Goal: Task Accomplishment & Management: Use online tool/utility

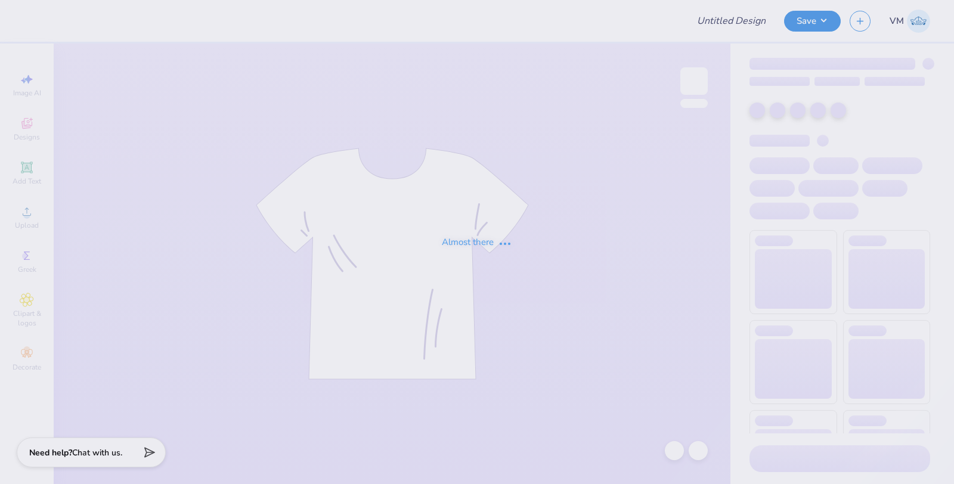
type input "HTS Promos"
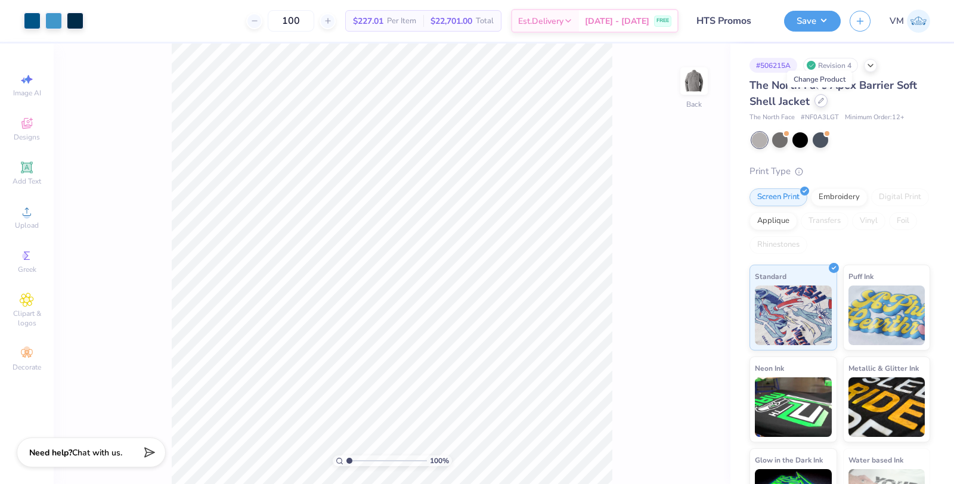
click at [816, 96] on div at bounding box center [821, 100] width 13 height 13
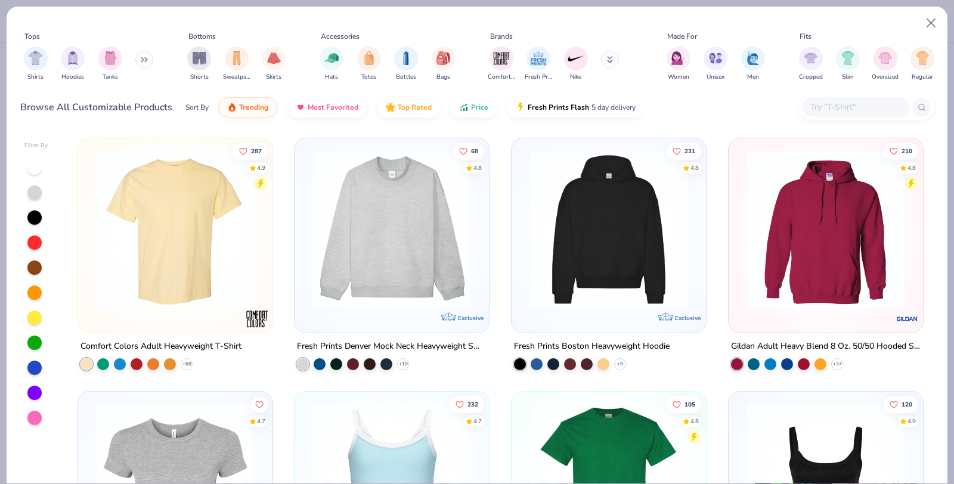
click at [143, 60] on icon at bounding box center [144, 60] width 7 height 6
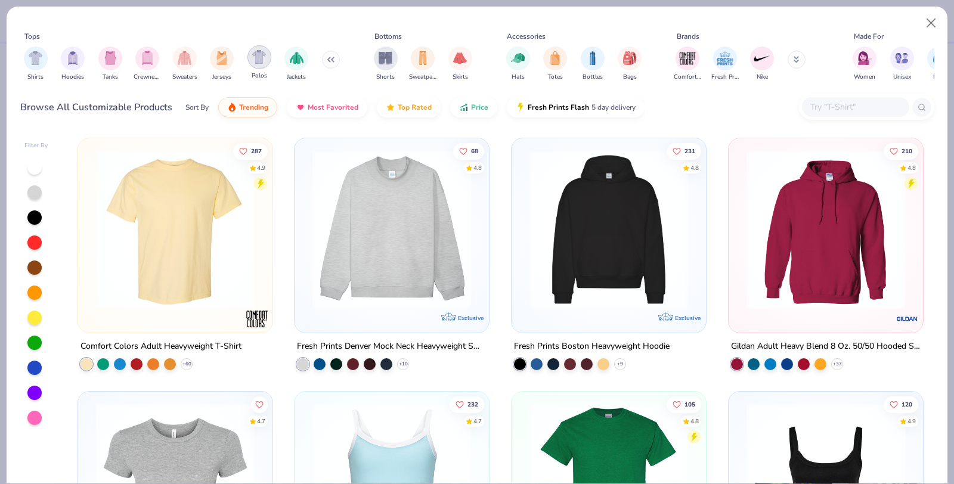
click at [255, 61] on img "filter for Polos" at bounding box center [259, 57] width 14 height 14
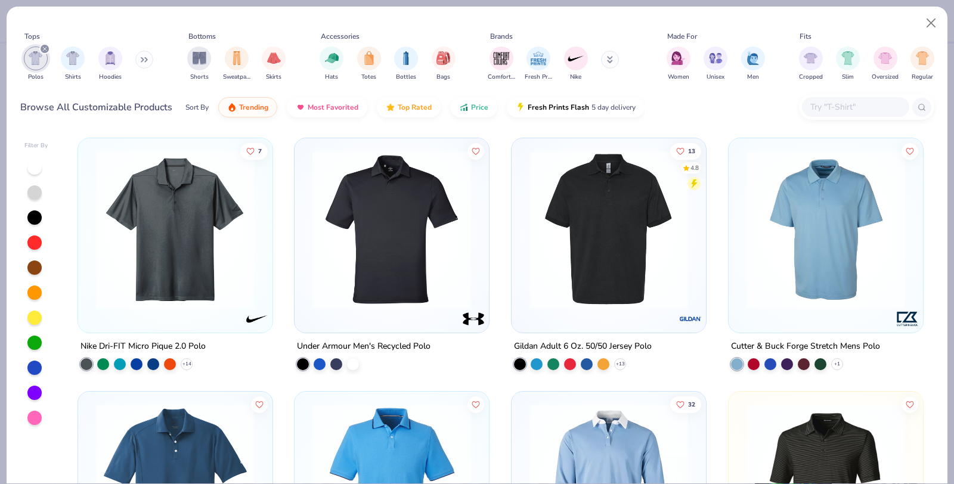
click at [198, 254] on img at bounding box center [175, 229] width 171 height 159
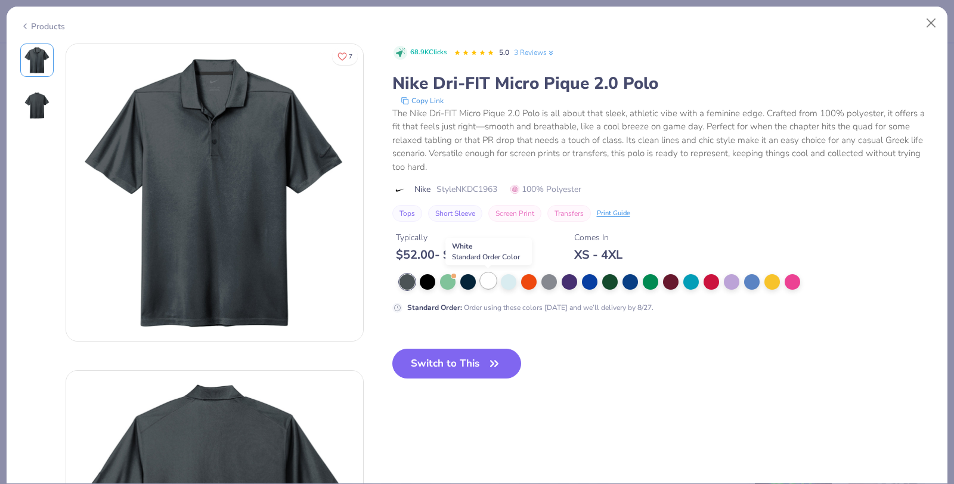
click at [481, 275] on div at bounding box center [489, 281] width 16 height 16
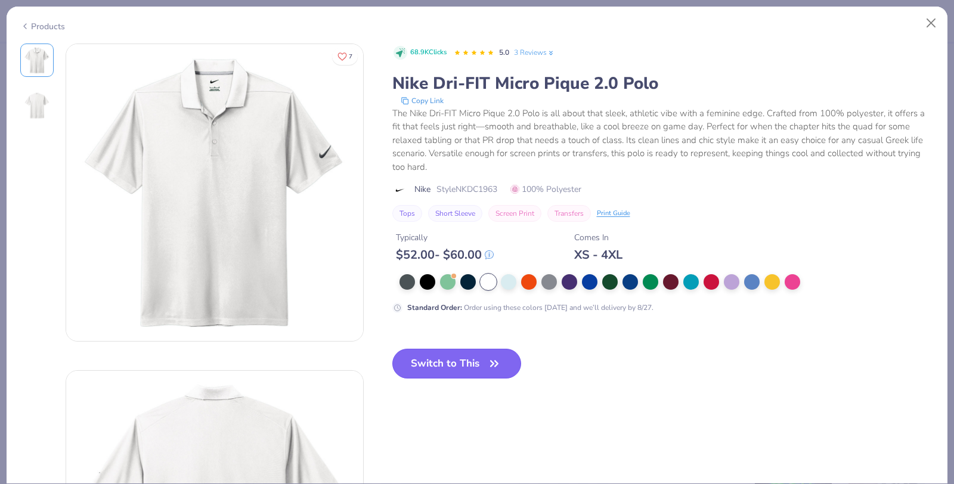
click at [479, 355] on button "Switch to This" at bounding box center [456, 364] width 129 height 30
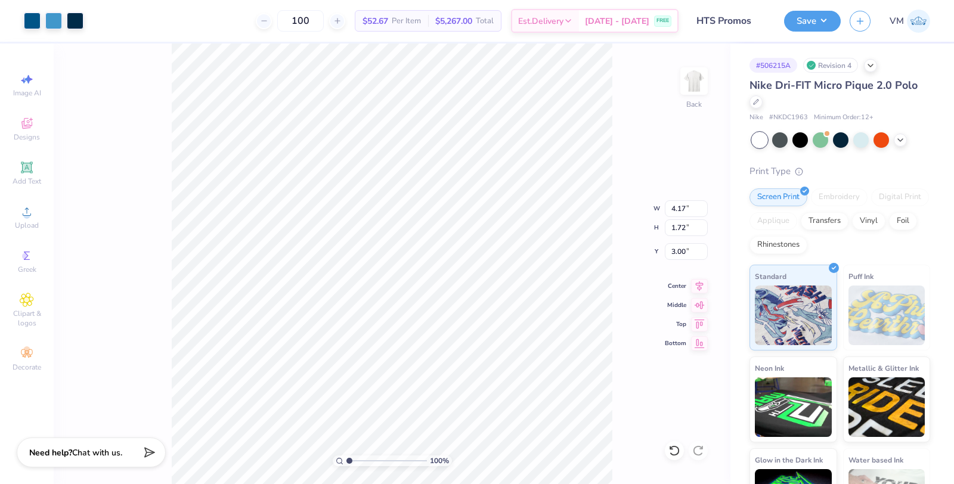
type input "3.00"
click at [829, 14] on button "Save" at bounding box center [812, 19] width 57 height 21
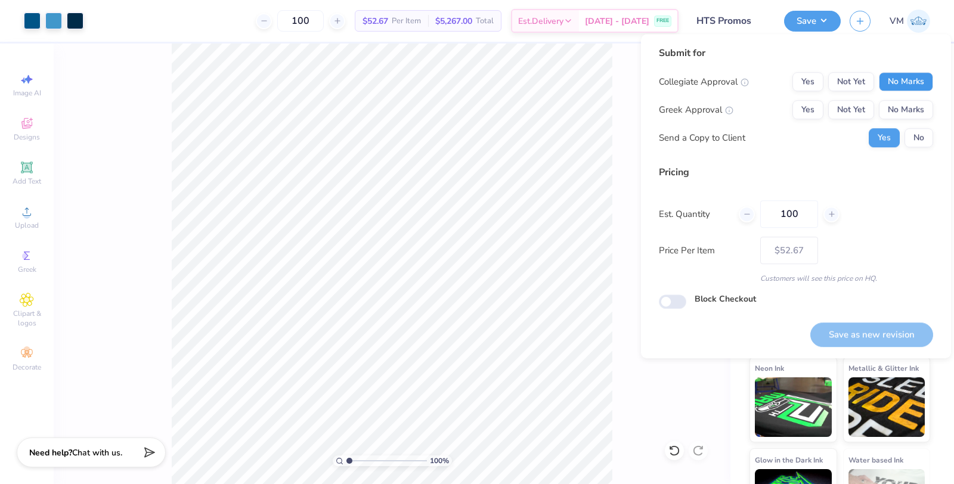
click at [911, 85] on button "No Marks" at bounding box center [906, 81] width 54 height 19
click at [801, 113] on button "Yes" at bounding box center [807, 109] width 31 height 19
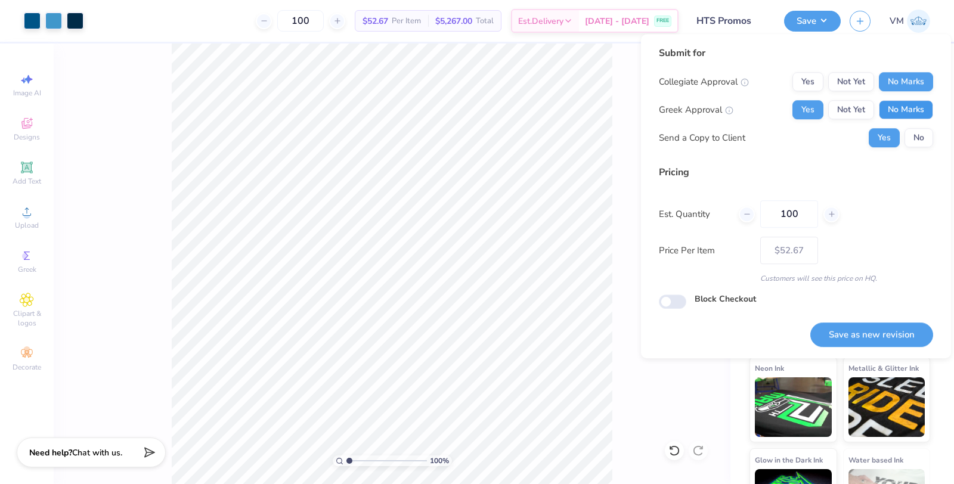
click at [888, 109] on button "No Marks" at bounding box center [906, 109] width 54 height 19
click at [865, 324] on button "Save as new revision" at bounding box center [871, 335] width 123 height 24
type input "$52.67"
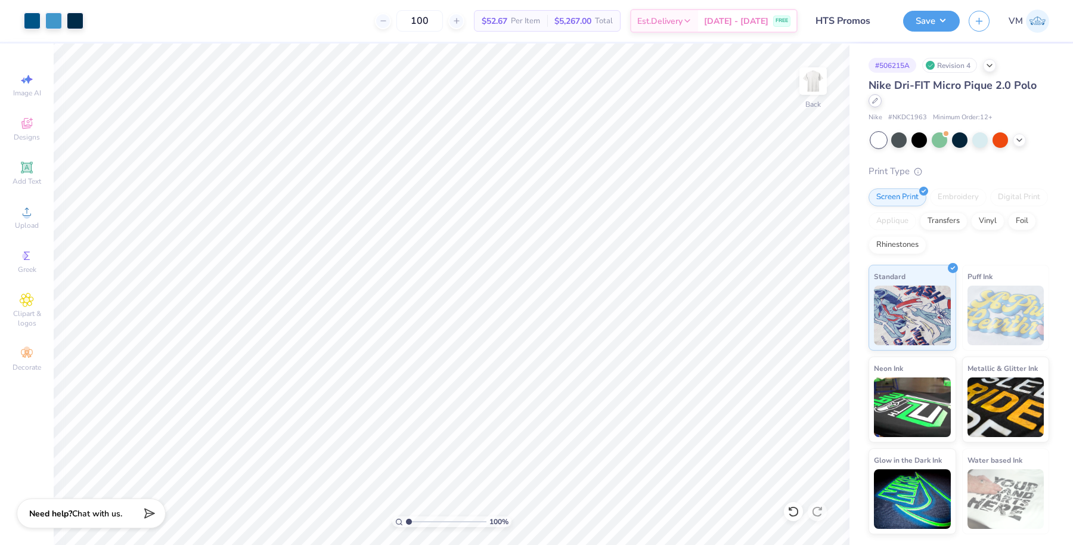
click at [874, 108] on div "Nike Dri-FIT Micro Pique 2.0 Polo" at bounding box center [959, 94] width 181 height 32
click at [876, 103] on icon at bounding box center [875, 101] width 6 height 6
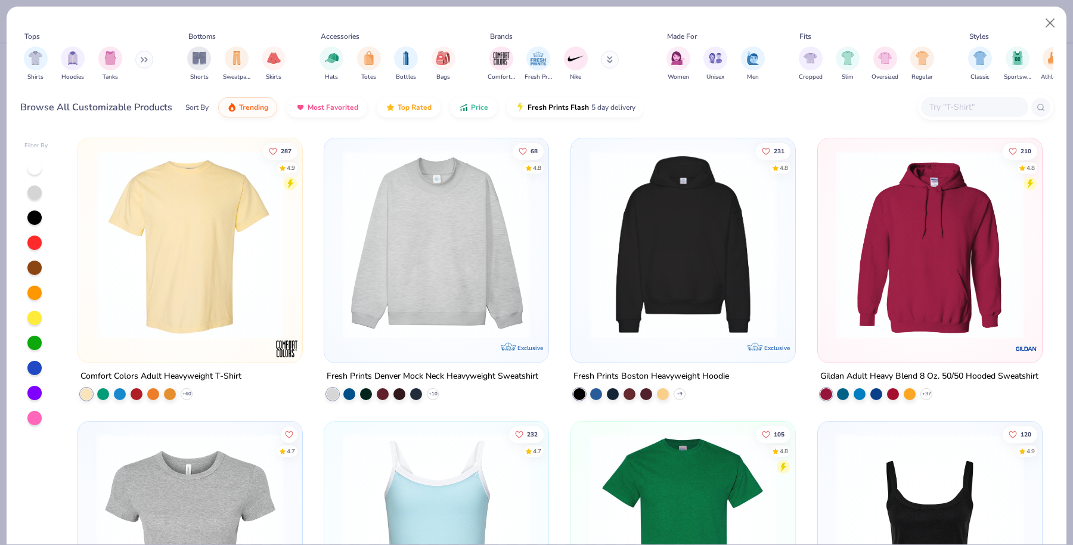
click at [138, 62] on button at bounding box center [144, 60] width 18 height 18
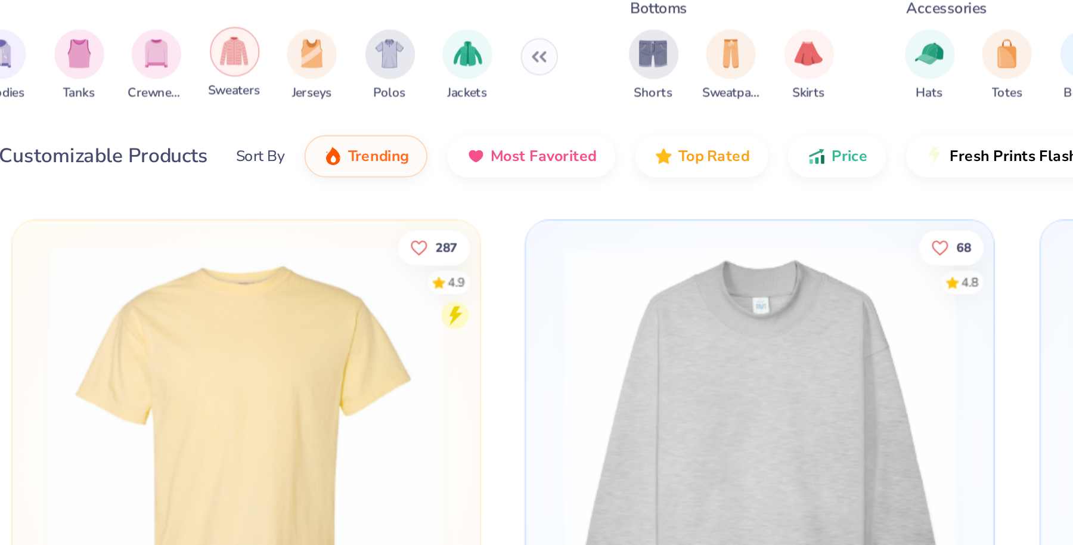
click at [184, 59] on img "filter for Sweaters" at bounding box center [185, 57] width 14 height 14
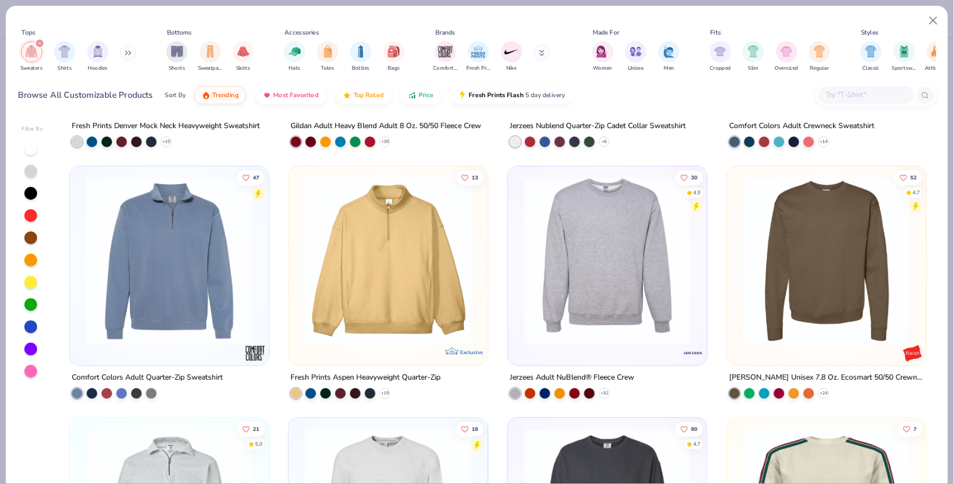
scroll to position [236, 0]
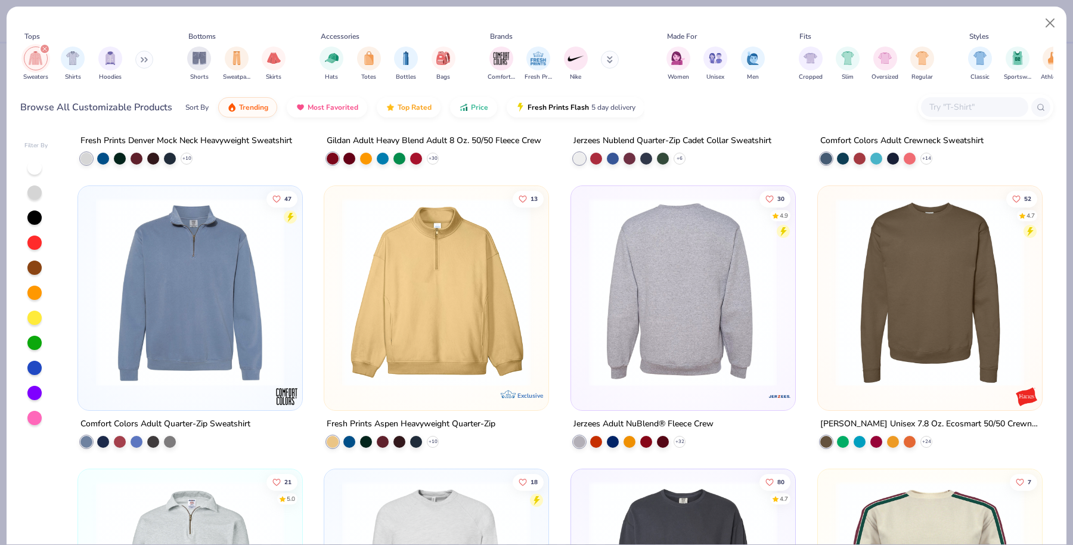
click at [583, 269] on img at bounding box center [483, 292] width 200 height 188
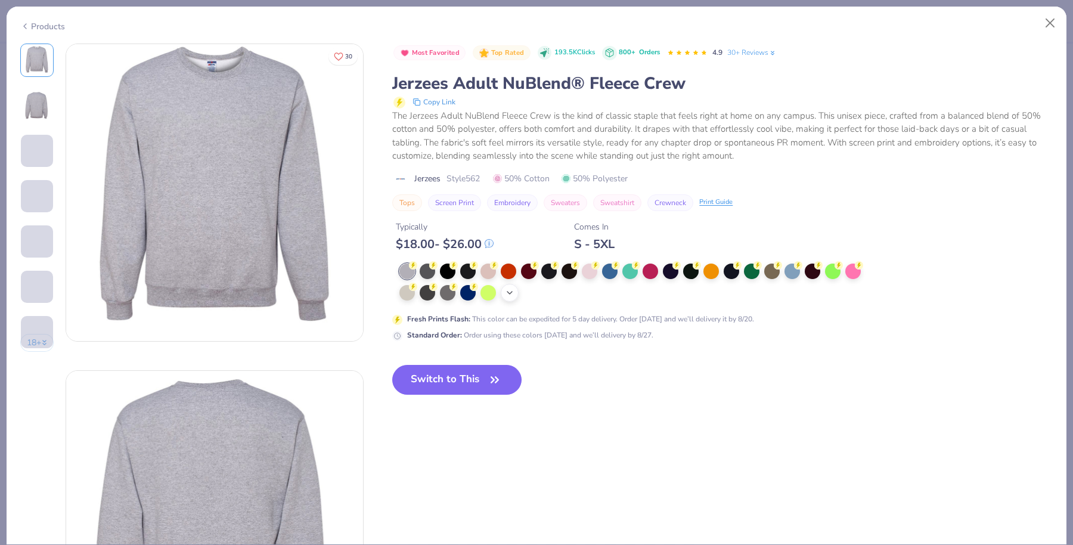
click at [507, 286] on div "+ 10" at bounding box center [510, 293] width 18 height 18
click at [686, 296] on div at bounding box center [691, 292] width 16 height 16
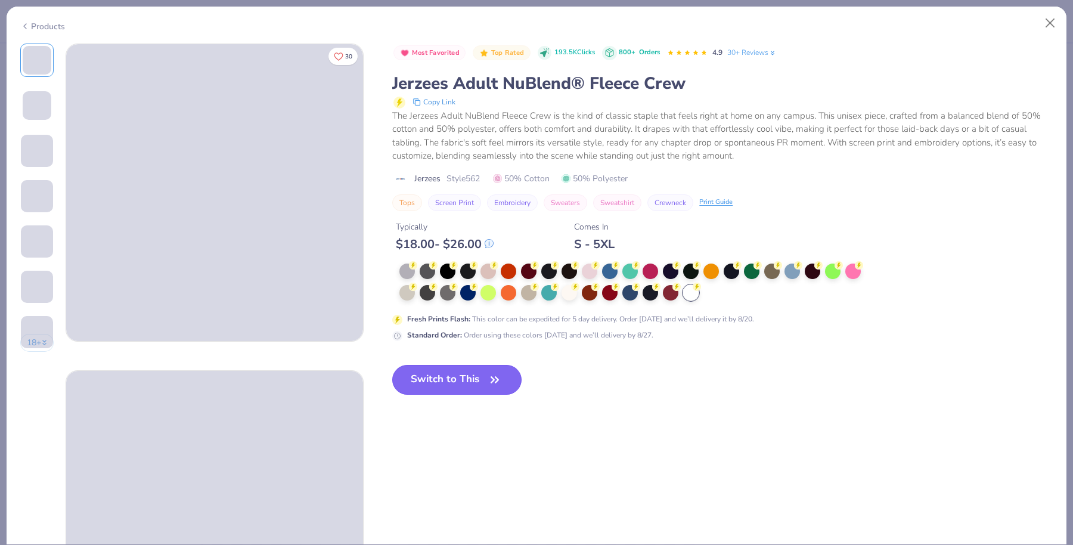
click at [469, 376] on button "Switch to This" at bounding box center [456, 380] width 129 height 30
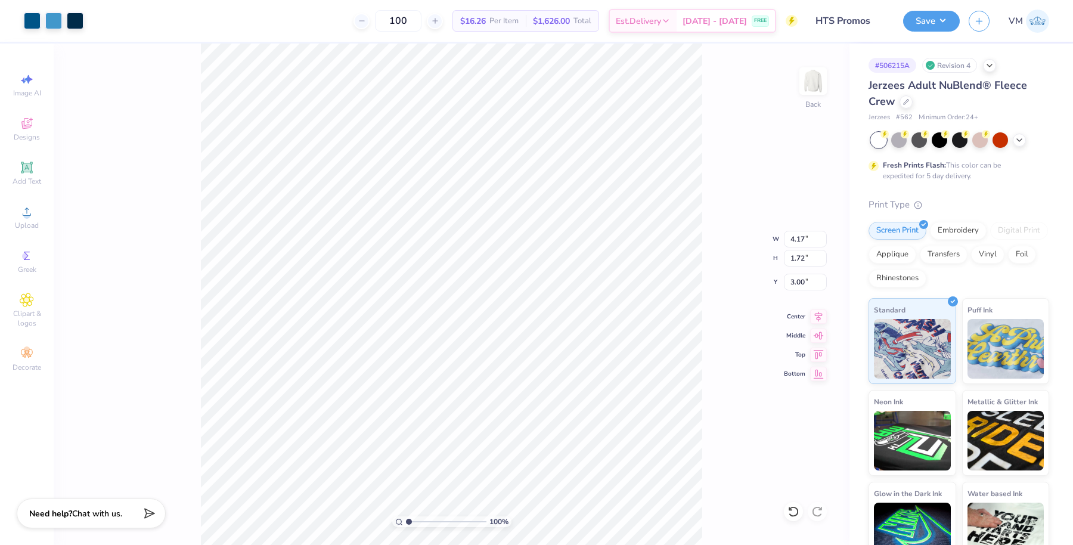
type input "3.00"
click at [931, 11] on button "Save" at bounding box center [931, 19] width 57 height 21
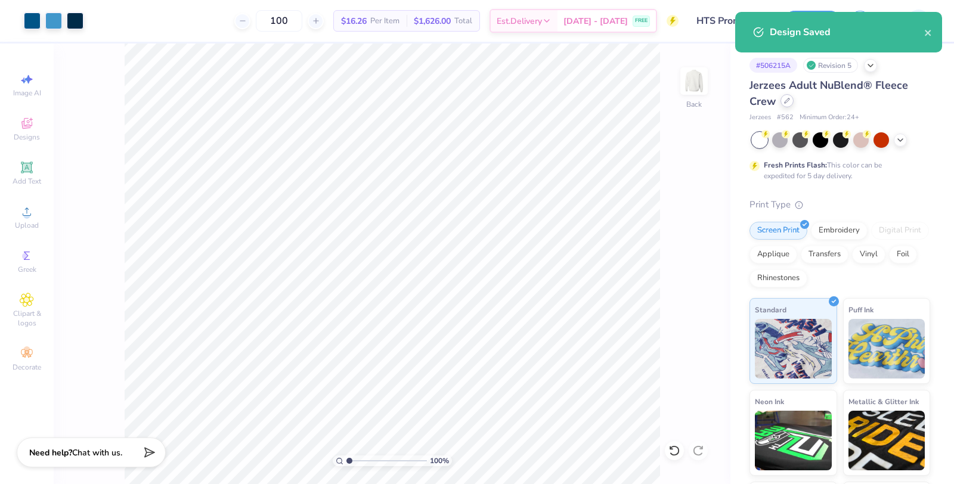
click at [783, 106] on div at bounding box center [787, 100] width 13 height 13
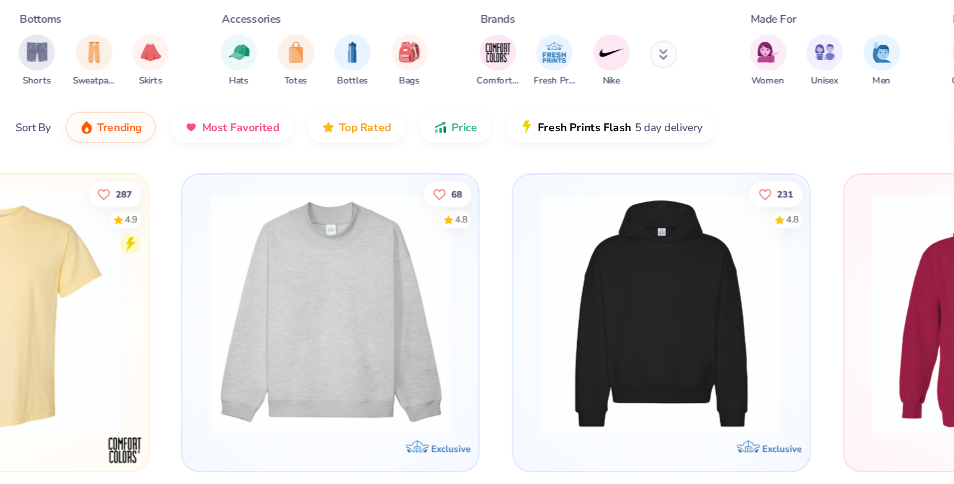
click at [611, 59] on icon at bounding box center [610, 58] width 4 height 2
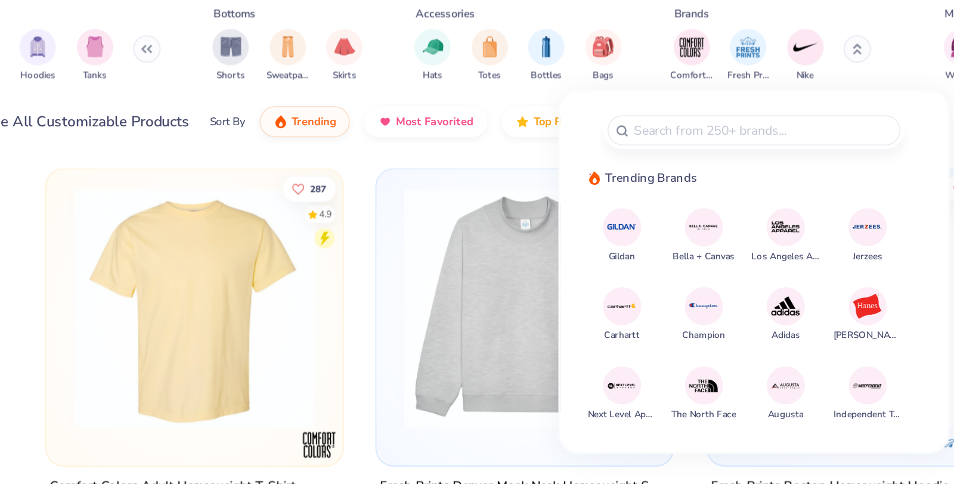
click at [314, 132] on div "287 4.9 Comfort Colors Adult Heavyweight T-Shirt + 60 68 4.8 Exclusive Fresh Pr…" at bounding box center [500, 308] width 868 height 352
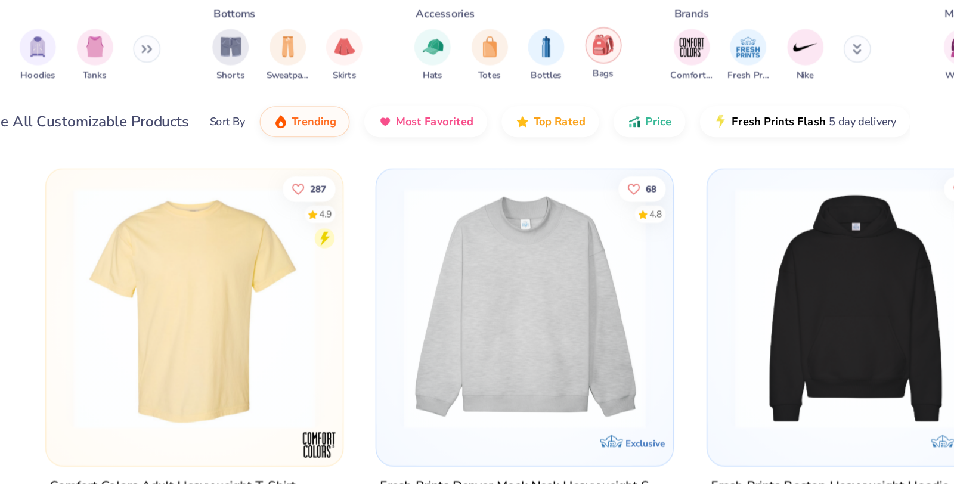
click at [445, 61] on img "filter for Bags" at bounding box center [442, 57] width 13 height 14
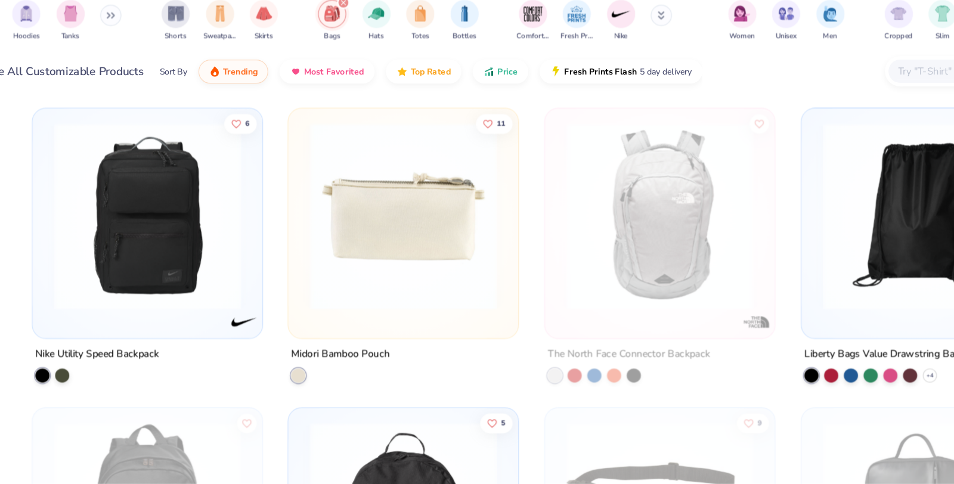
click at [188, 210] on img at bounding box center [175, 229] width 171 height 159
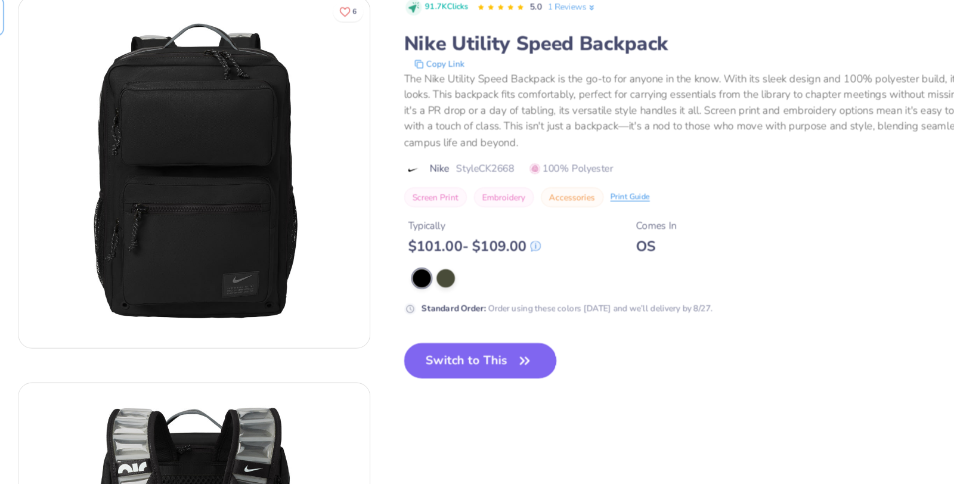
click at [431, 350] on button "Switch to This" at bounding box center [456, 352] width 129 height 30
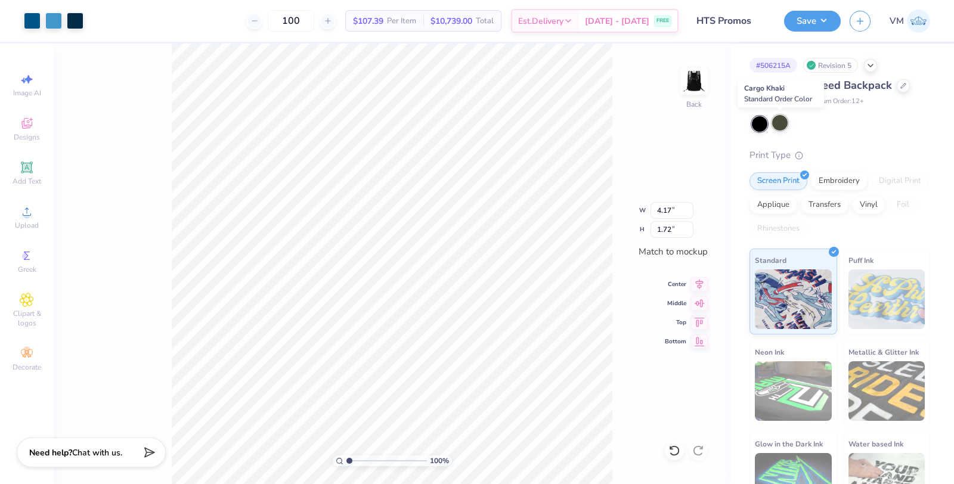
click at [779, 120] on div at bounding box center [780, 123] width 16 height 16
click at [897, 88] on div at bounding box center [903, 84] width 13 height 13
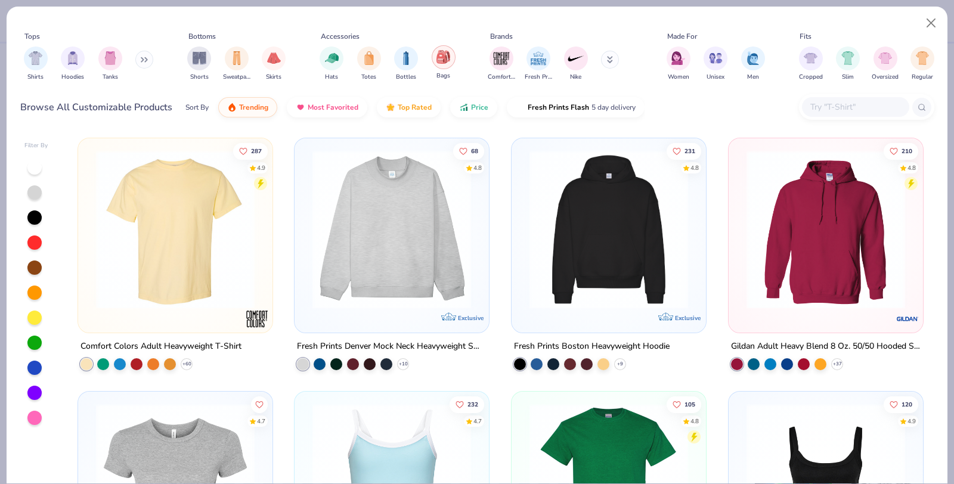
click at [444, 57] on img "filter for Bags" at bounding box center [442, 57] width 13 height 14
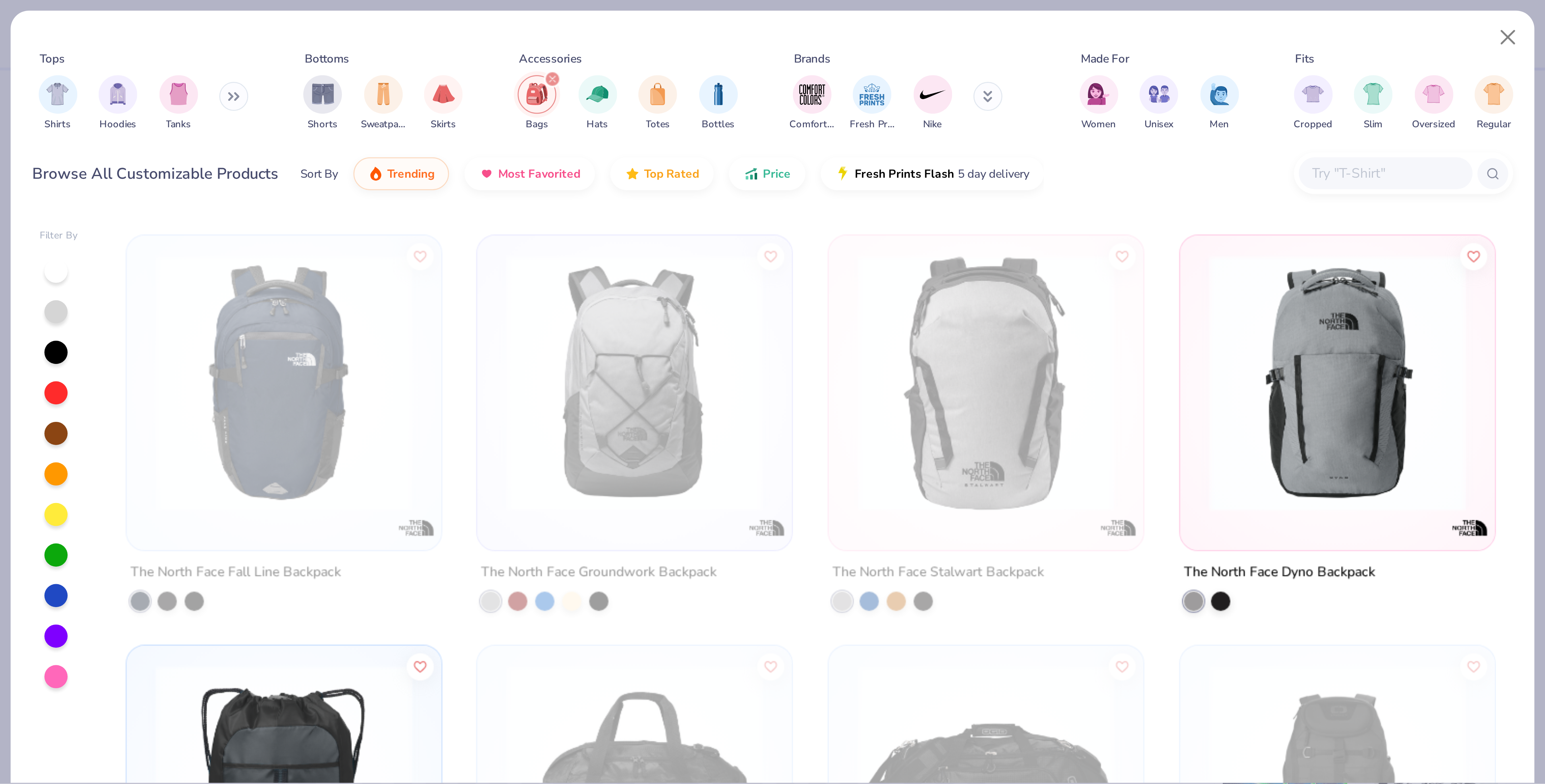
scroll to position [451, 0]
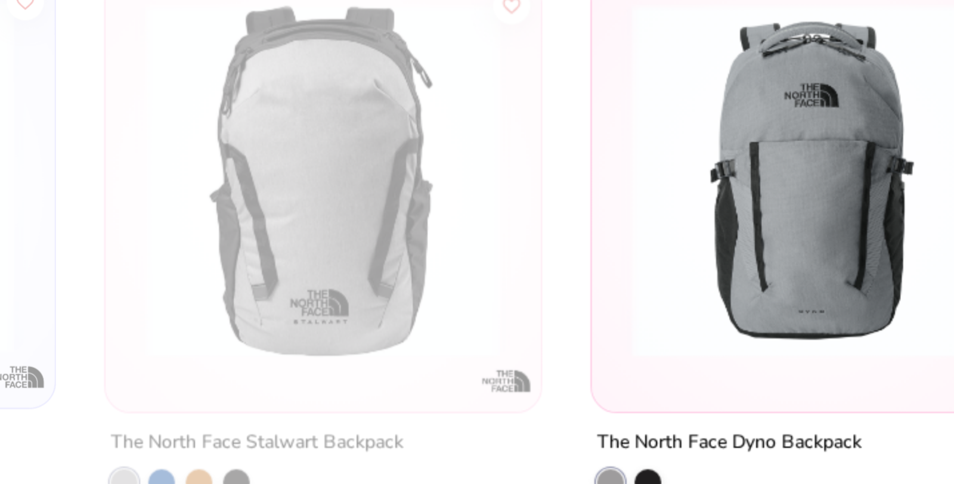
click at [806, 248] on img at bounding box center [826, 236] width 171 height 159
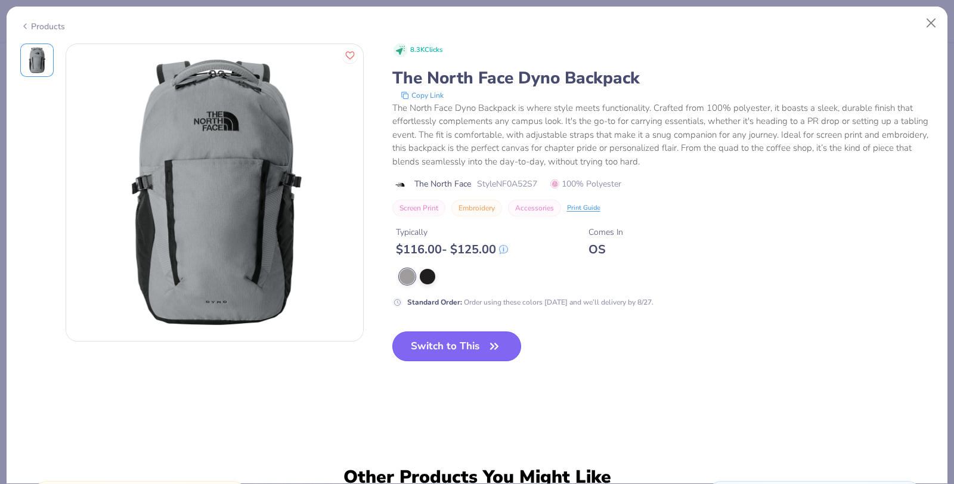
click at [451, 338] on button "Switch to This" at bounding box center [456, 347] width 129 height 30
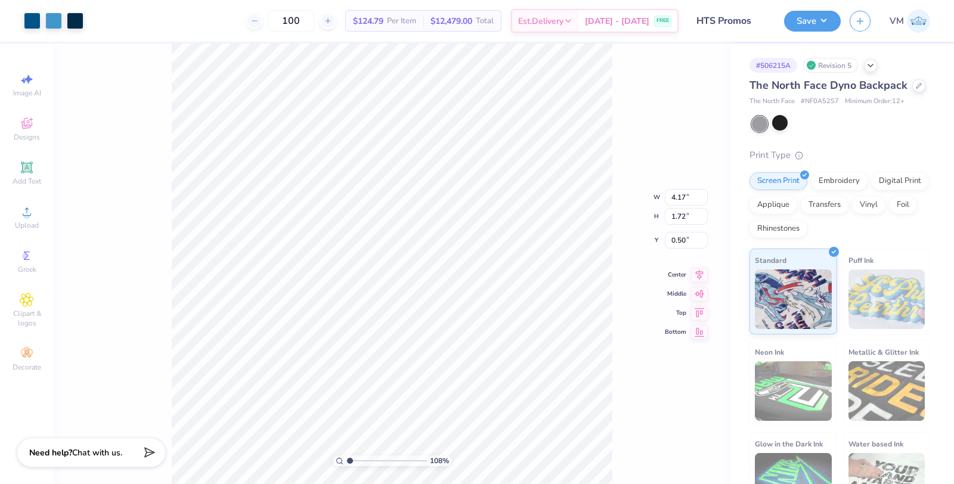
type input "1.07626368161337"
type input "2.44"
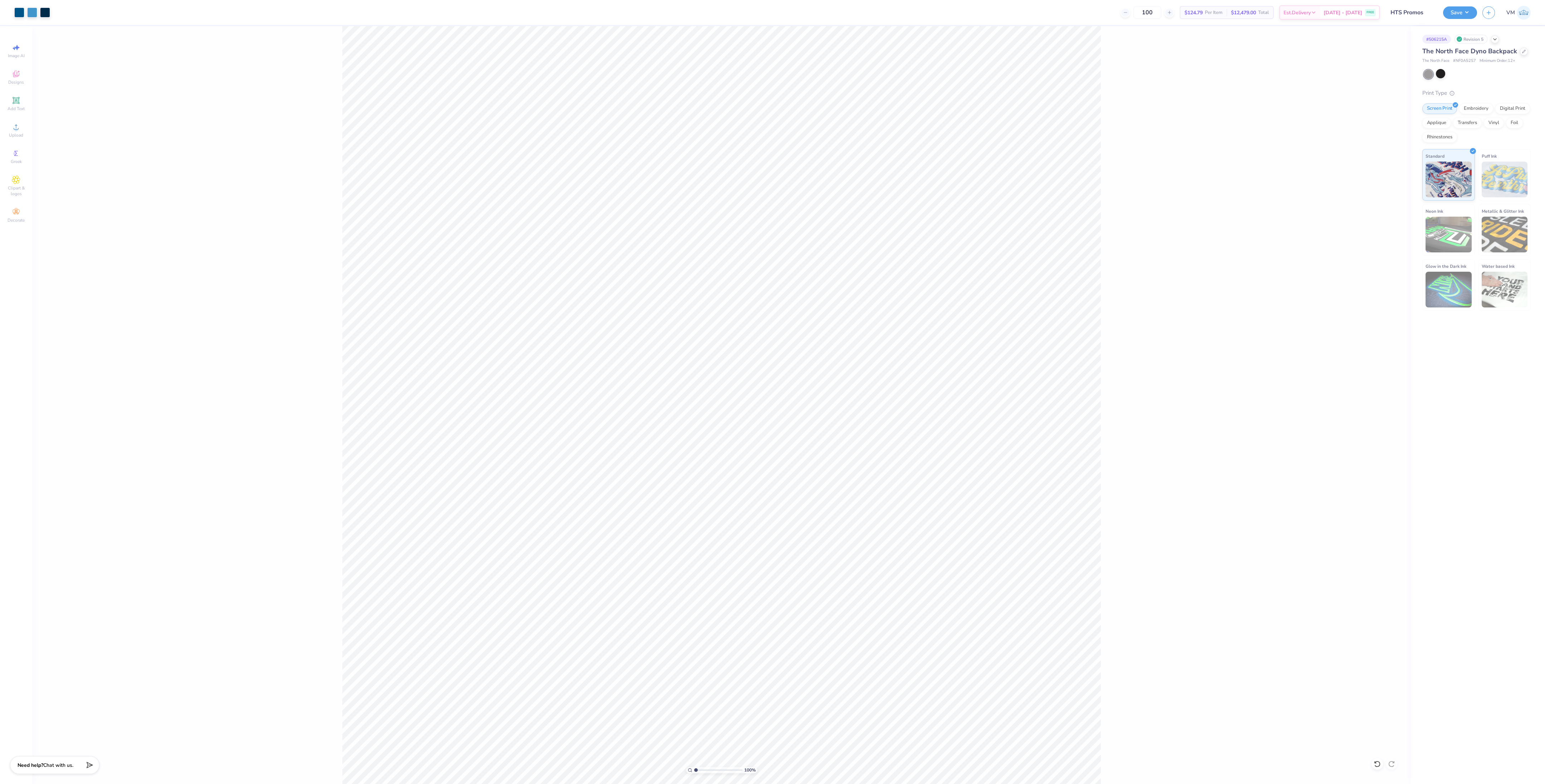
type input "1.00356919851156"
